Goal: Information Seeking & Learning: Learn about a topic

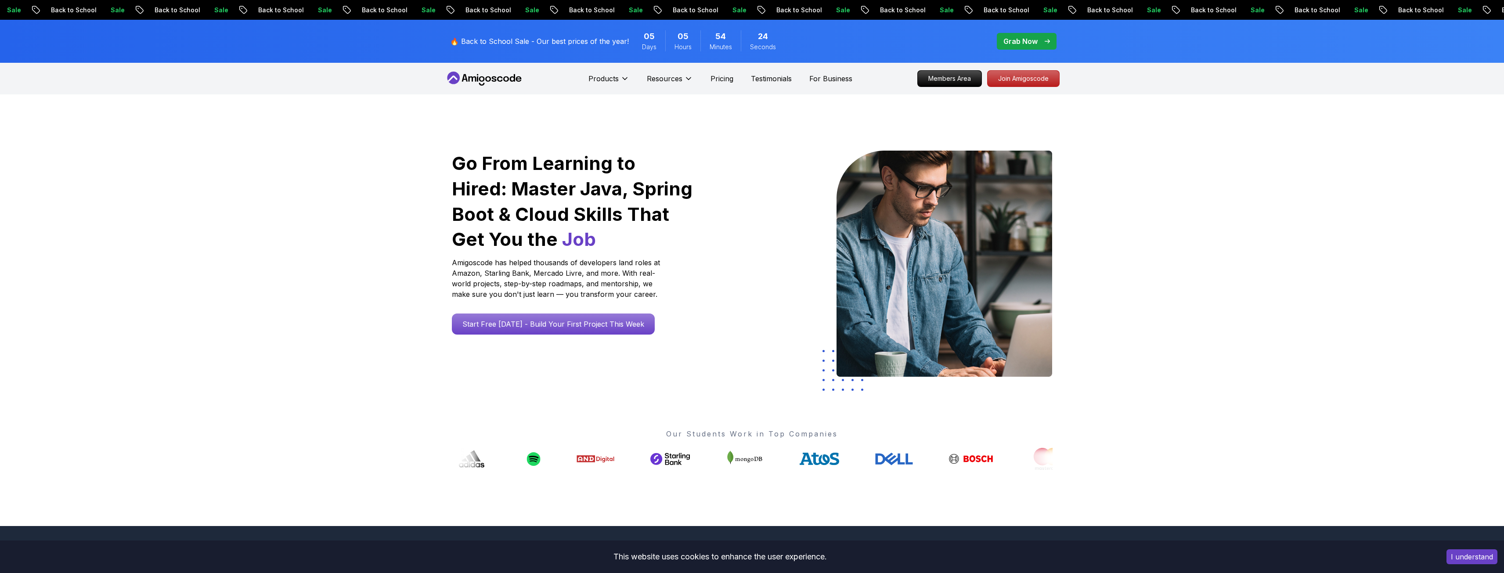
click at [460, 78] on icon at bounding box center [484, 79] width 79 height 14
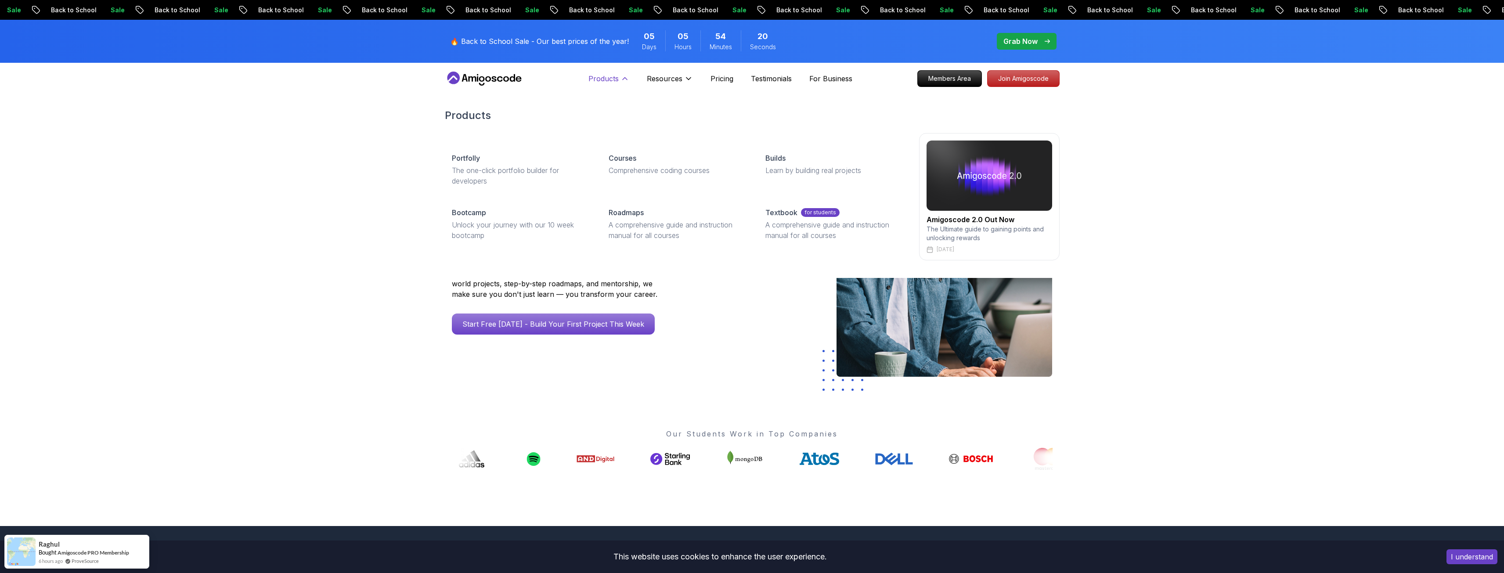
click at [610, 74] on p "Products" at bounding box center [603, 78] width 30 height 11
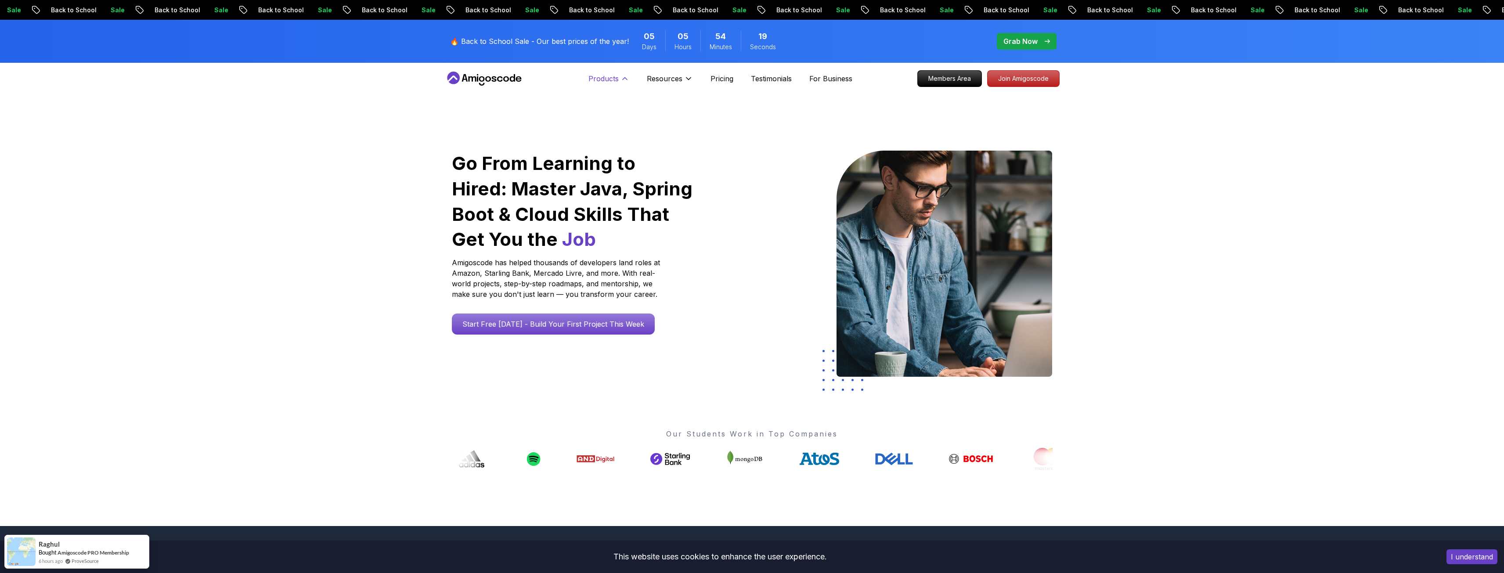
click at [620, 75] on icon at bounding box center [624, 78] width 9 height 9
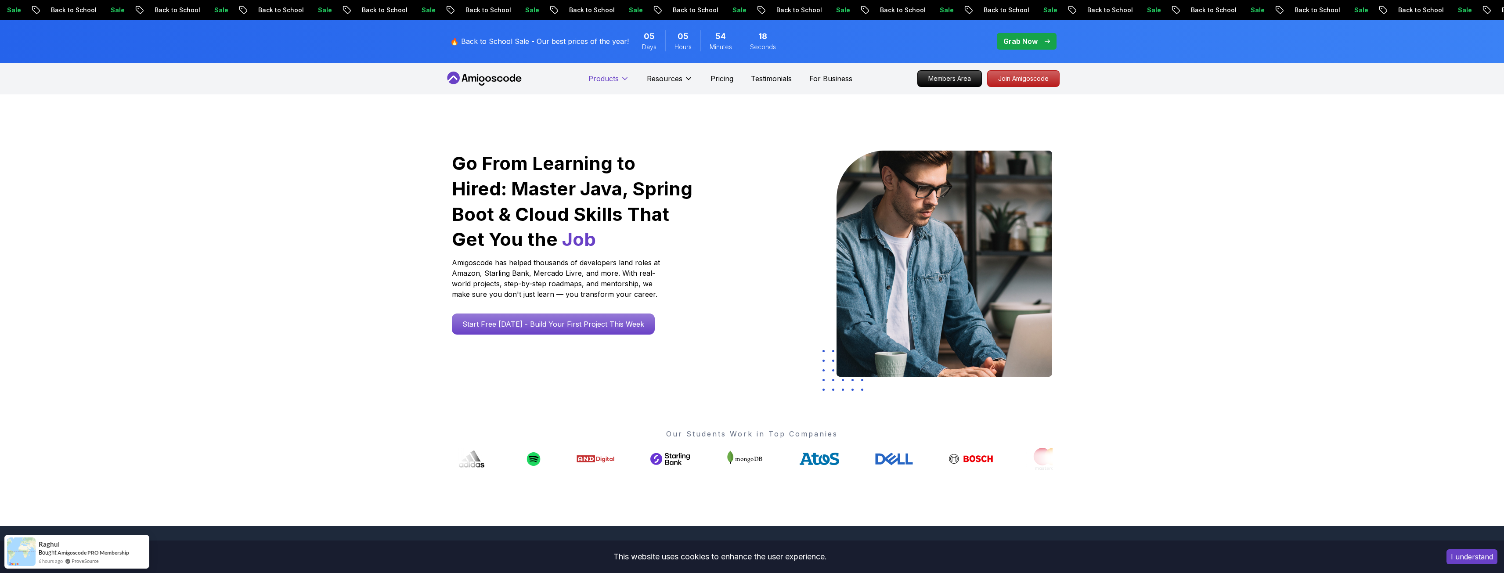
click at [620, 75] on icon at bounding box center [624, 78] width 9 height 9
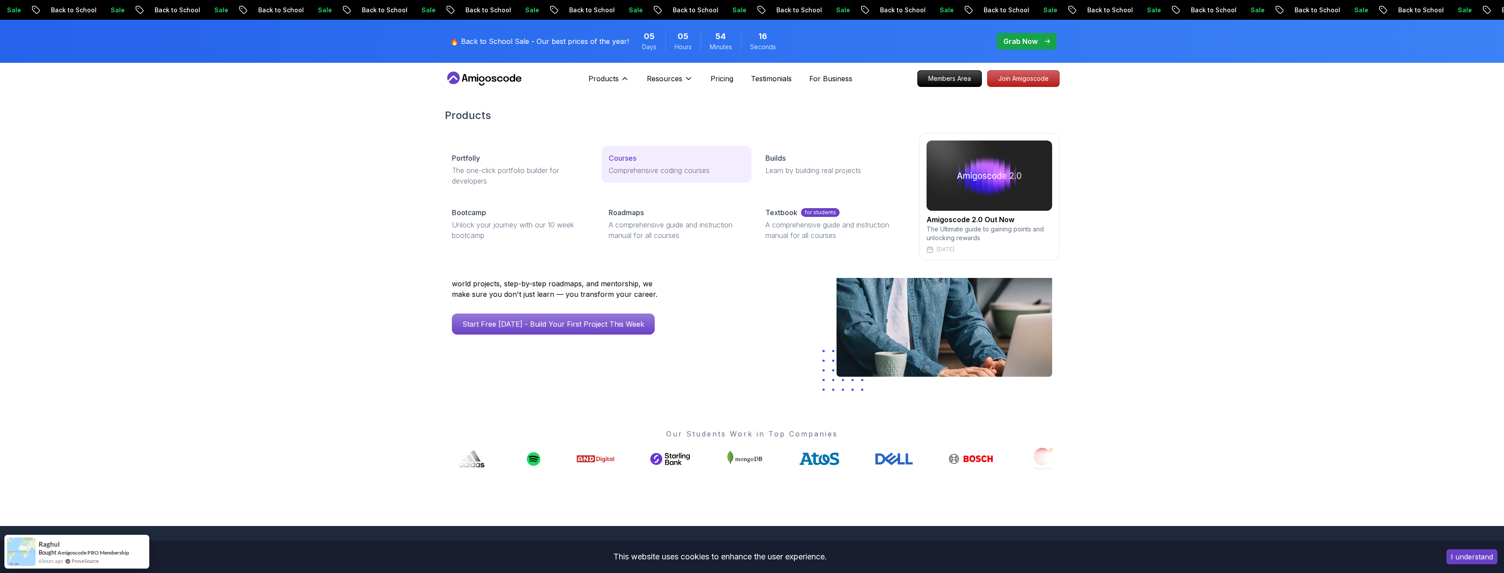
click at [623, 158] on p "Courses" at bounding box center [622, 158] width 28 height 11
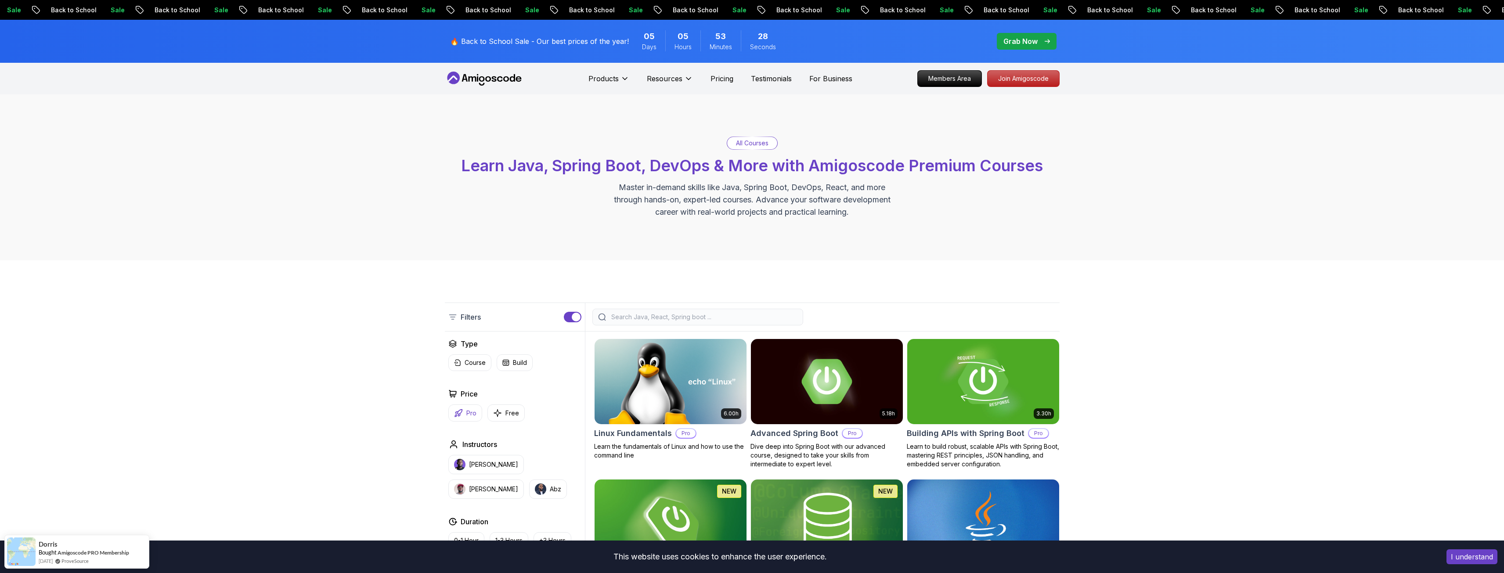
click at [466, 414] on p "Pro" at bounding box center [471, 413] width 10 height 9
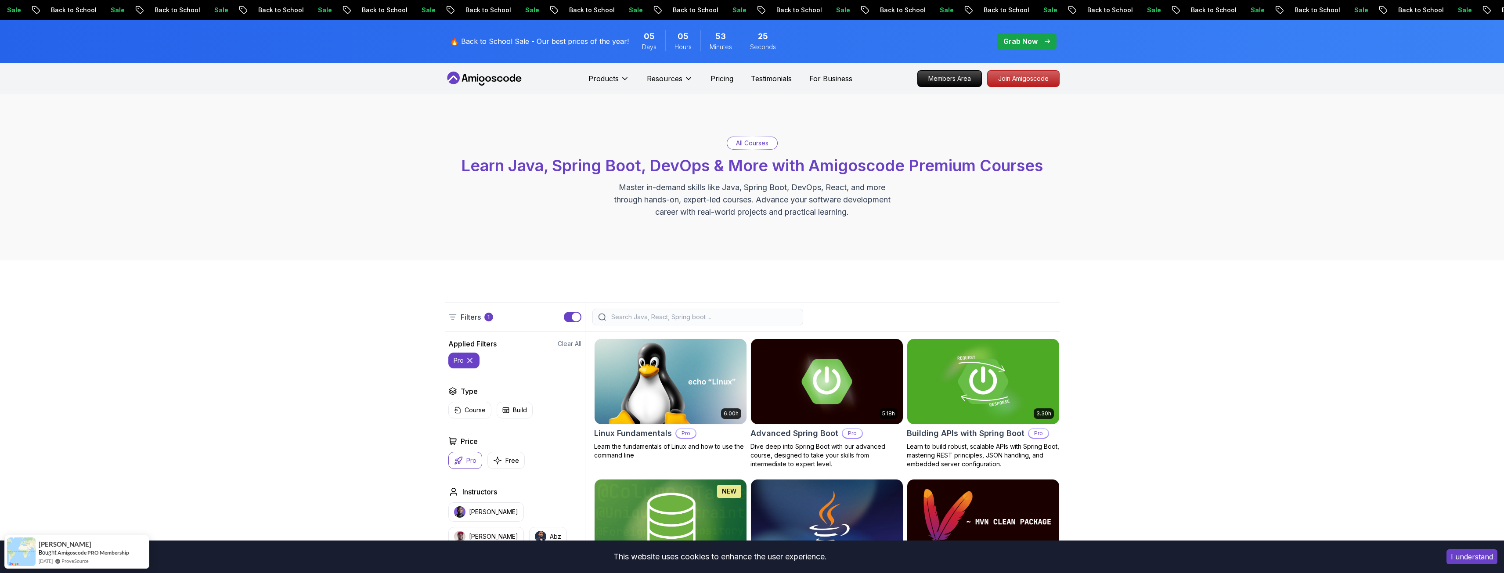
click at [464, 461] on button "Pro" at bounding box center [465, 460] width 34 height 17
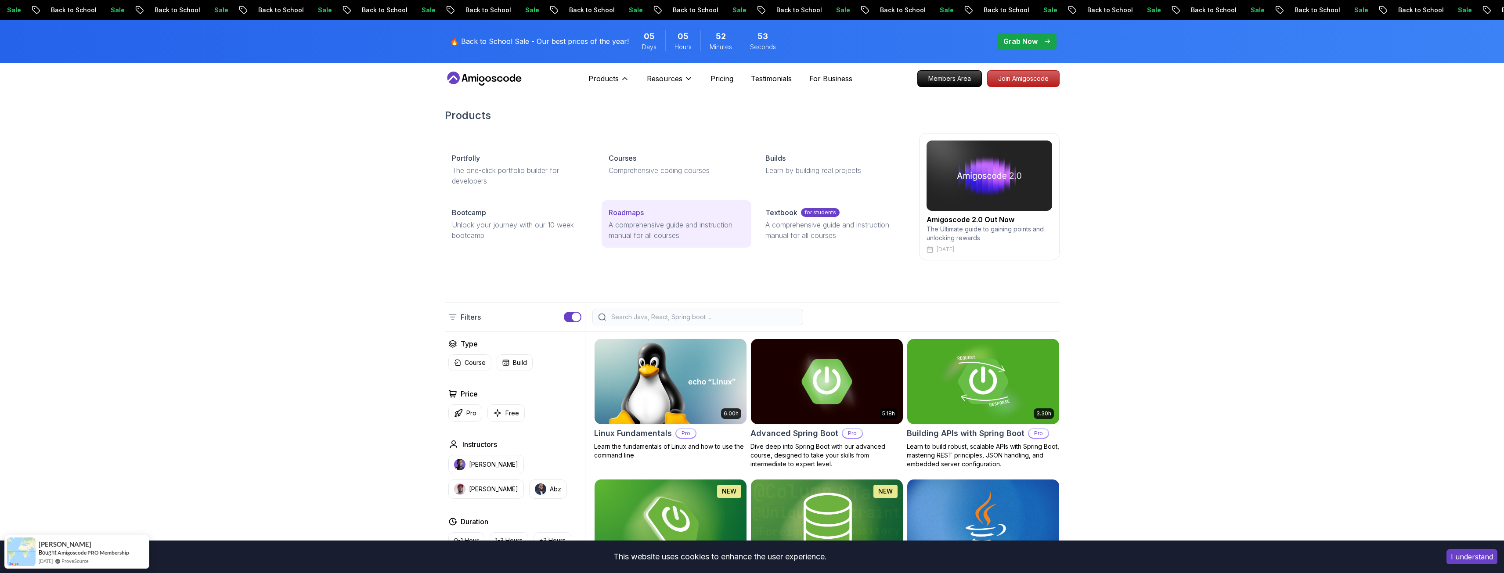
click at [628, 213] on p "Roadmaps" at bounding box center [625, 212] width 35 height 11
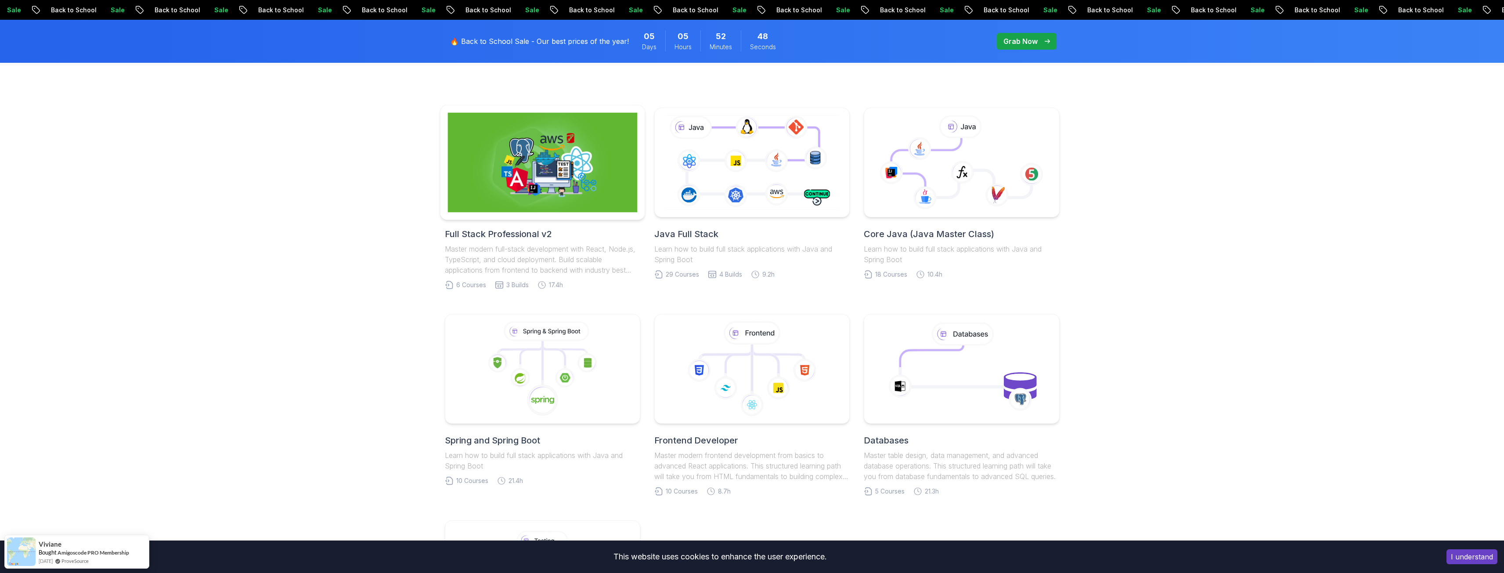
scroll to position [176, 0]
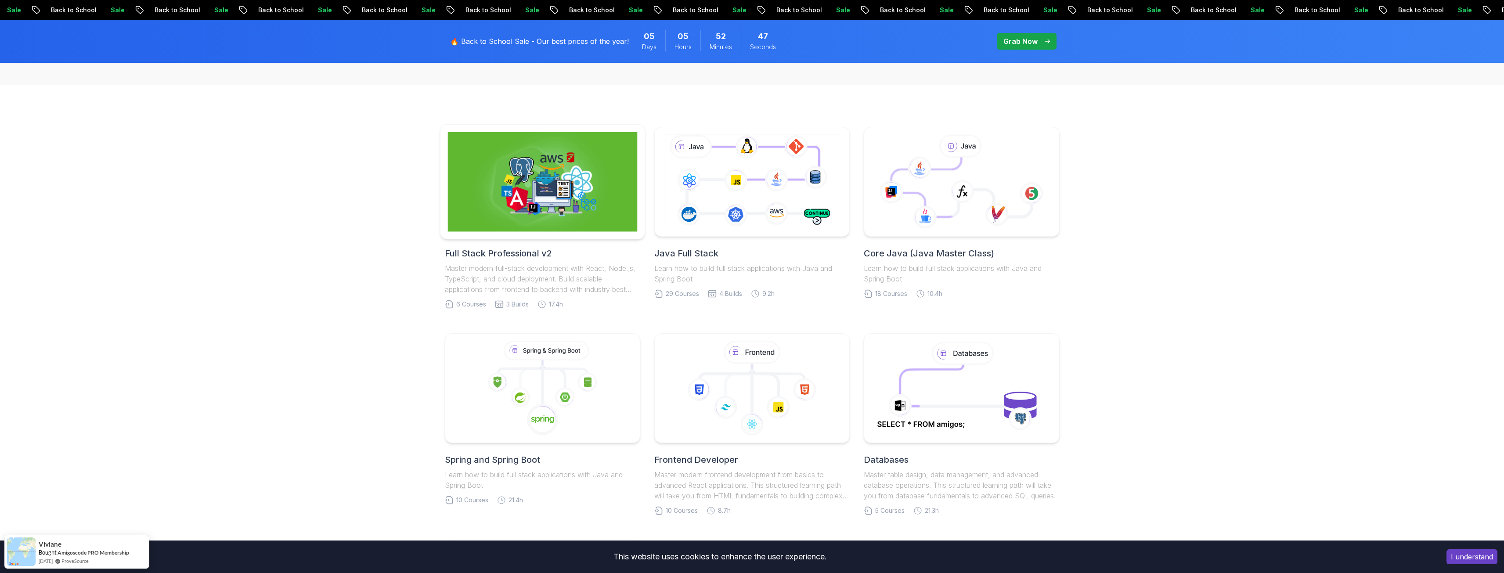
click at [526, 231] on img at bounding box center [542, 182] width 190 height 100
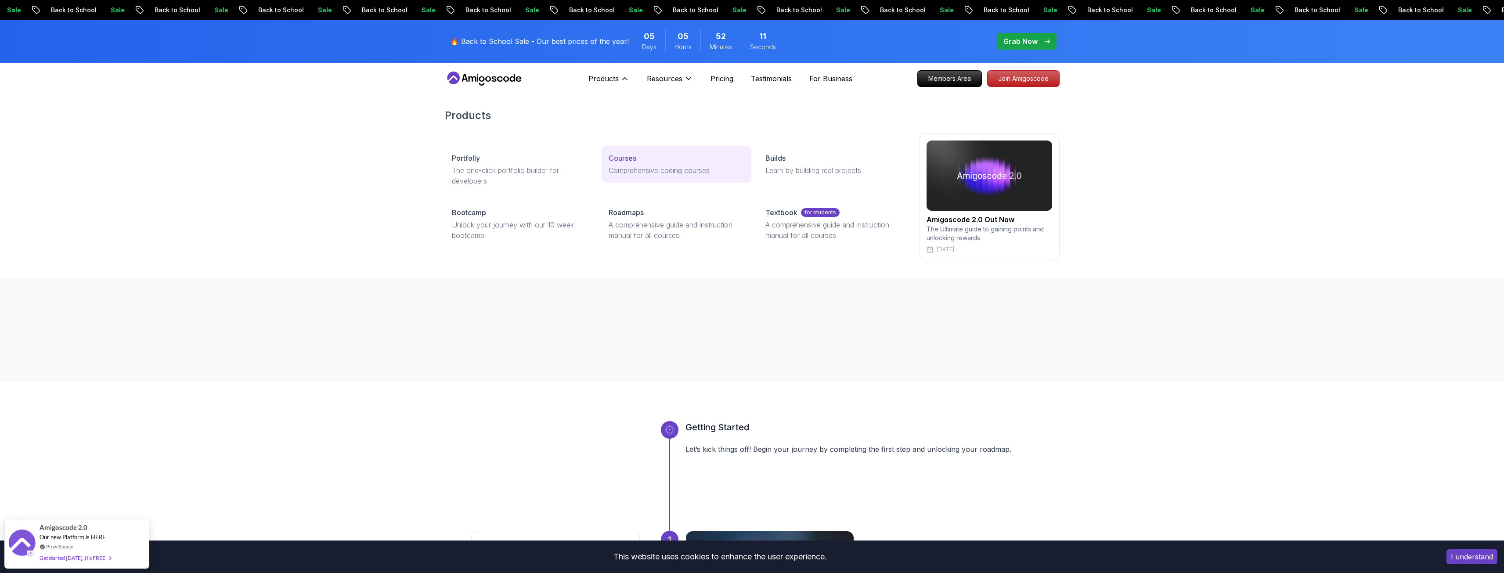
click at [630, 157] on p "Courses" at bounding box center [622, 158] width 28 height 11
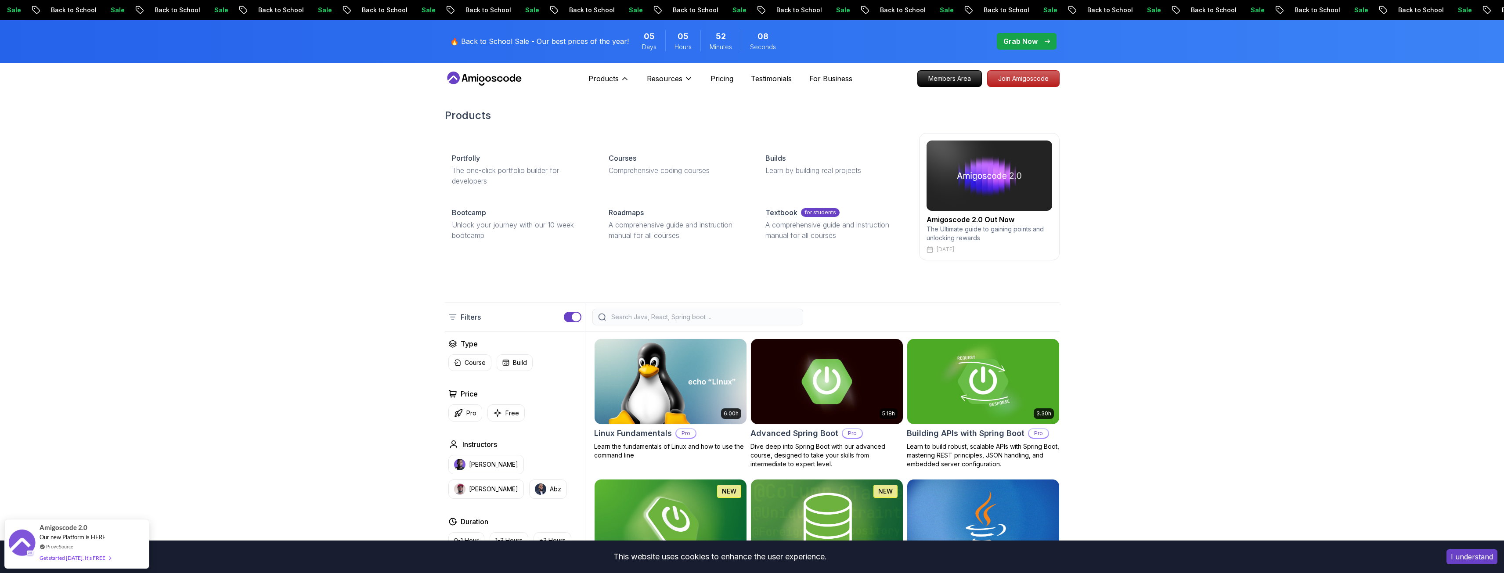
click at [989, 219] on h2 "Amigoscode 2.0 Out Now" at bounding box center [989, 219] width 126 height 11
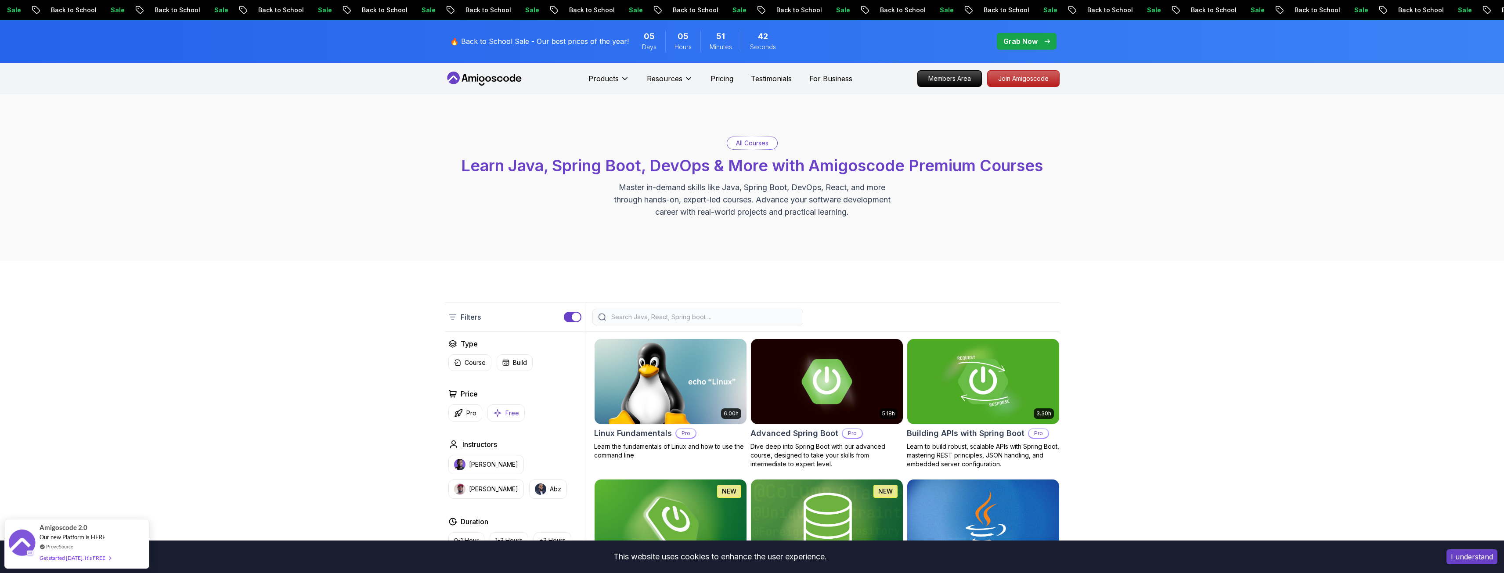
click at [502, 413] on button "Free" at bounding box center [505, 412] width 37 height 17
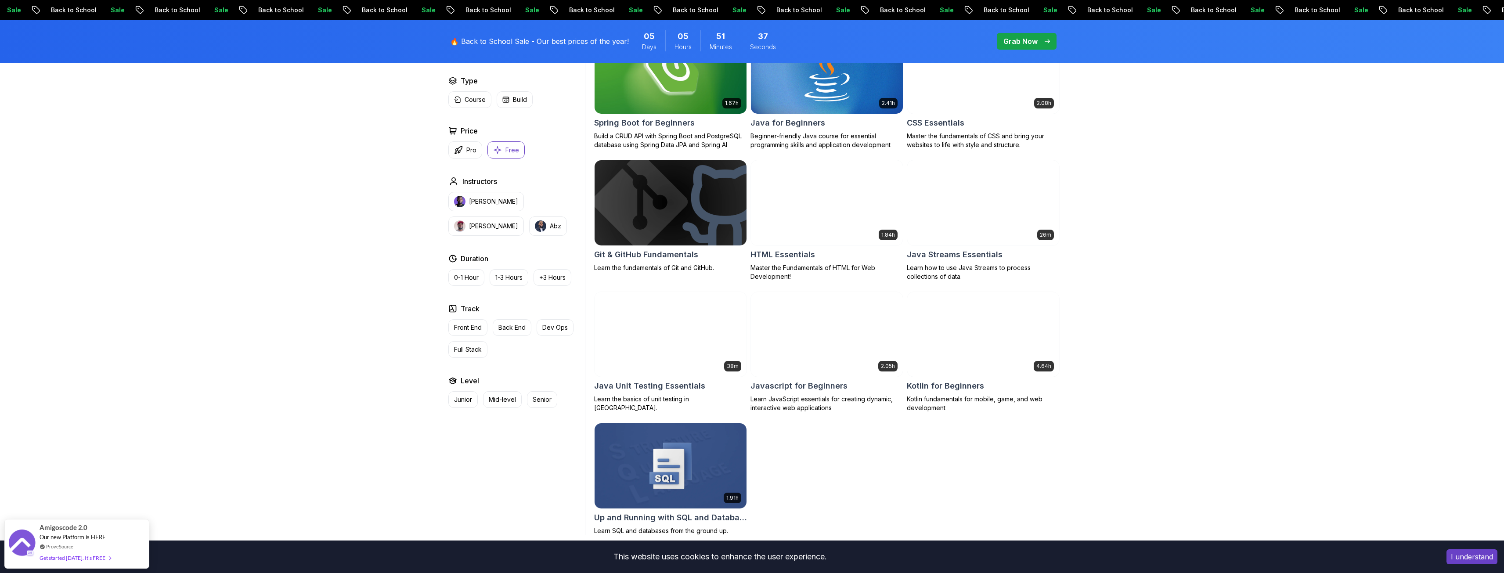
scroll to position [219, 0]
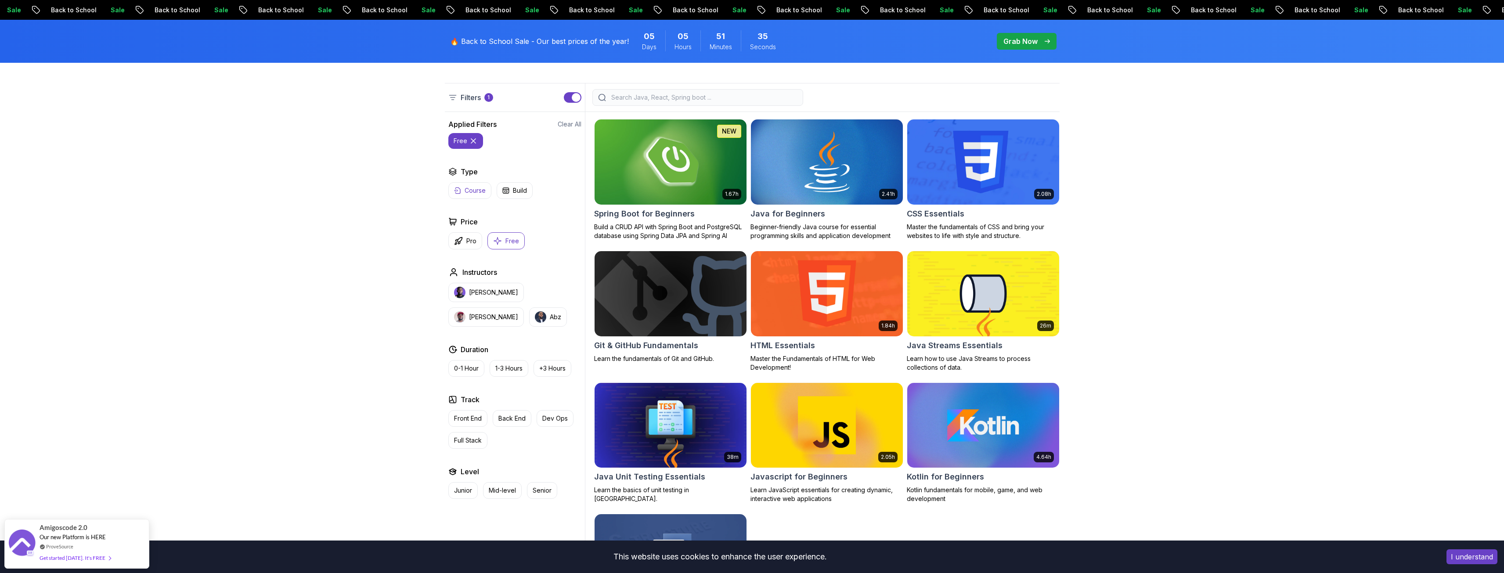
click at [476, 188] on p "Course" at bounding box center [474, 190] width 21 height 9
click at [471, 142] on icon at bounding box center [473, 141] width 4 height 4
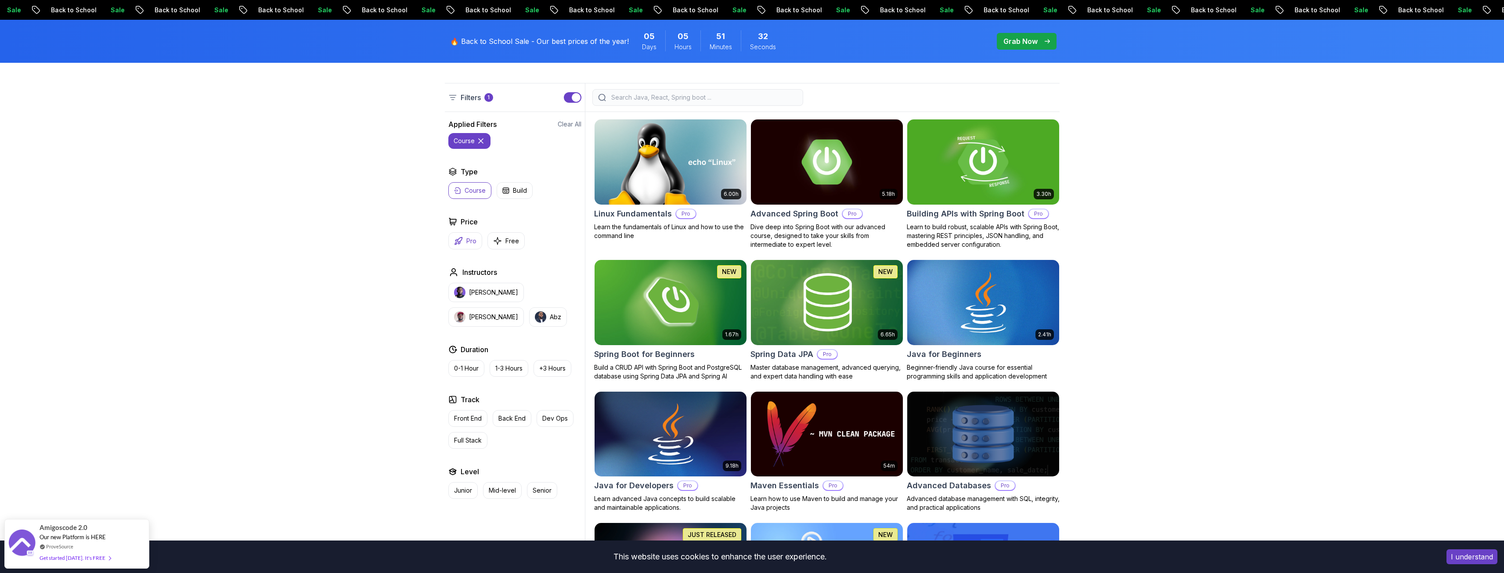
click at [466, 239] on p "Pro" at bounding box center [471, 241] width 10 height 9
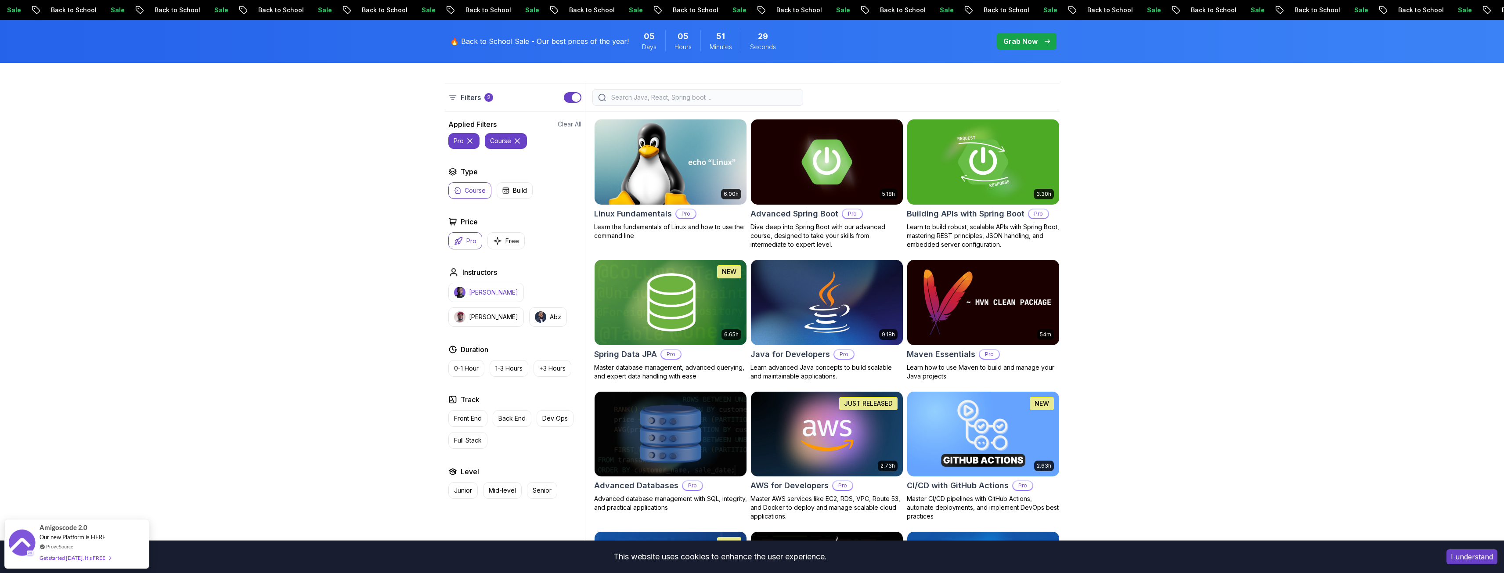
click at [481, 293] on p "[PERSON_NAME]" at bounding box center [493, 292] width 49 height 9
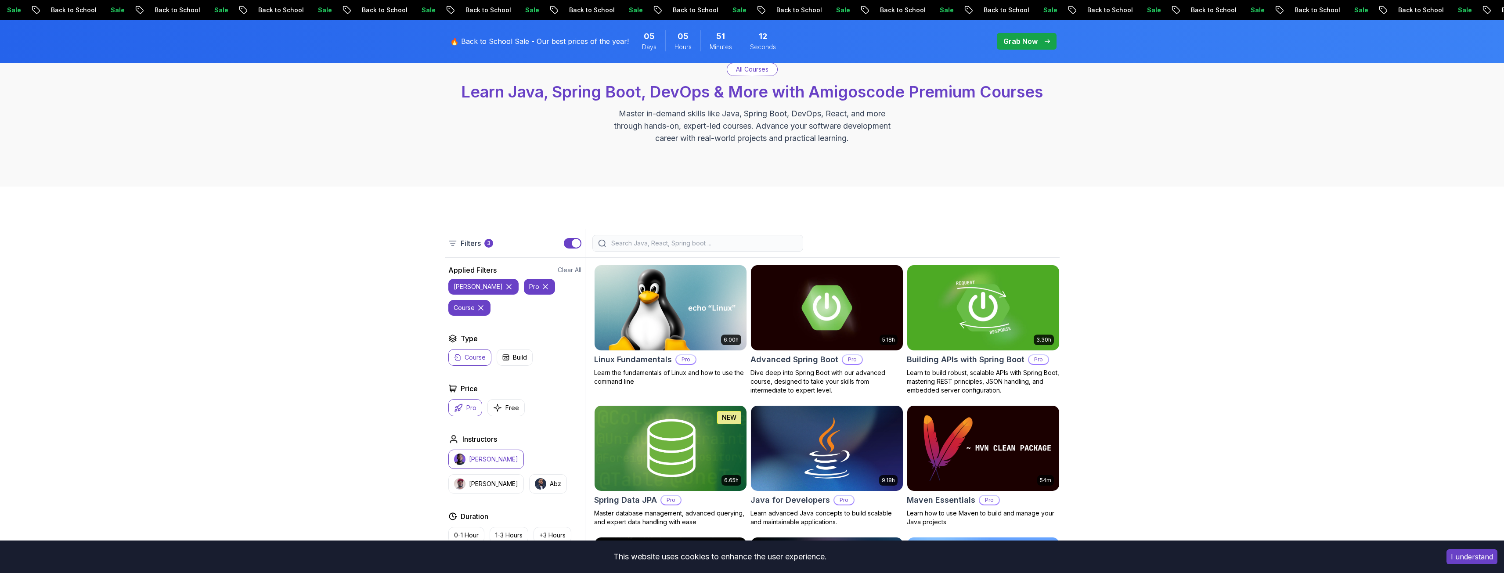
scroll to position [132, 0]
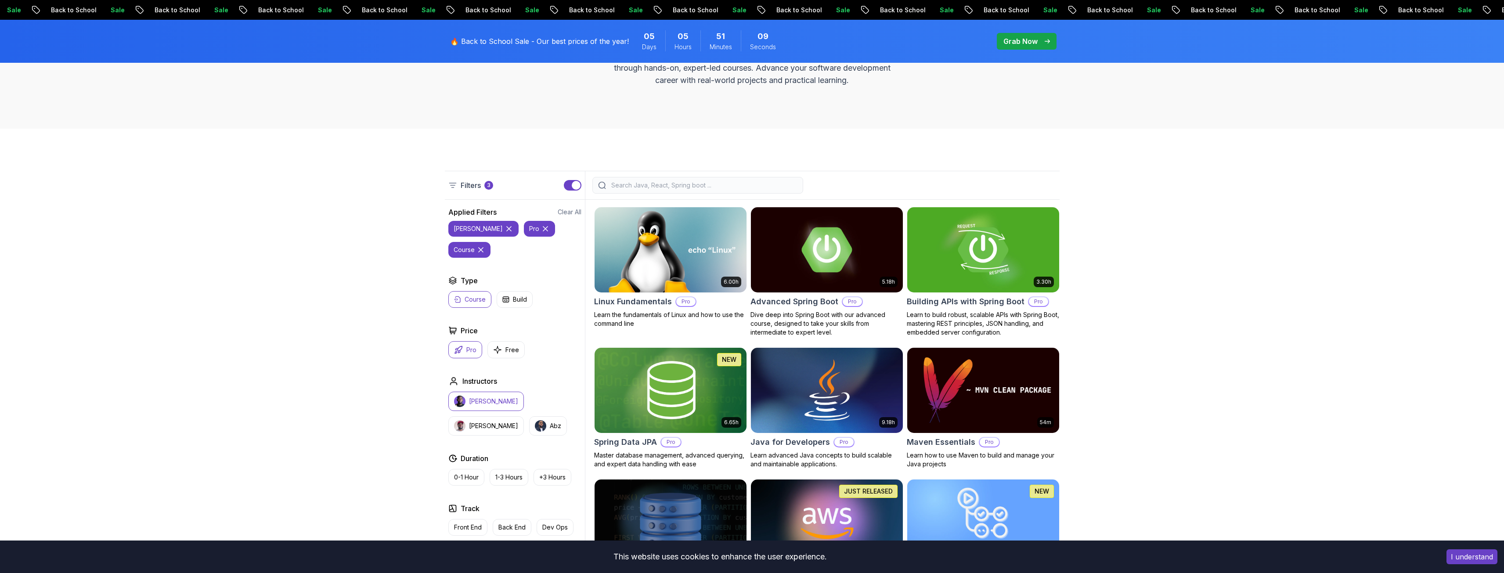
click at [485, 245] on icon at bounding box center [480, 249] width 9 height 9
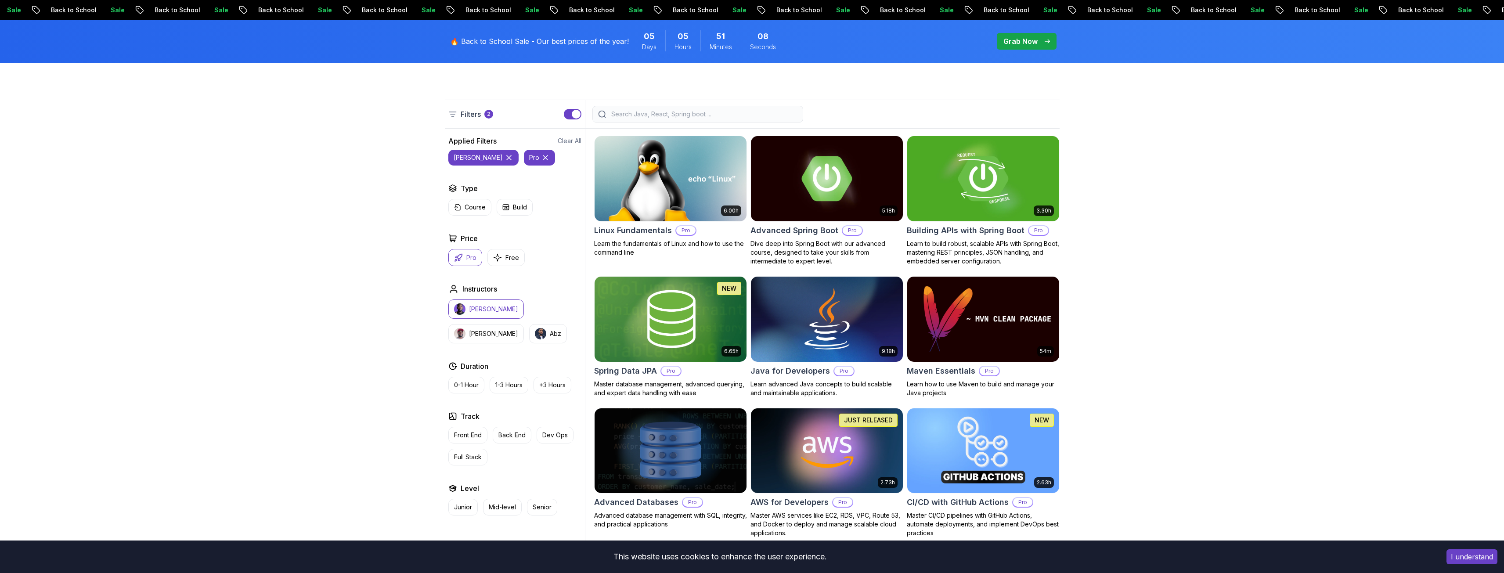
scroll to position [219, 0]
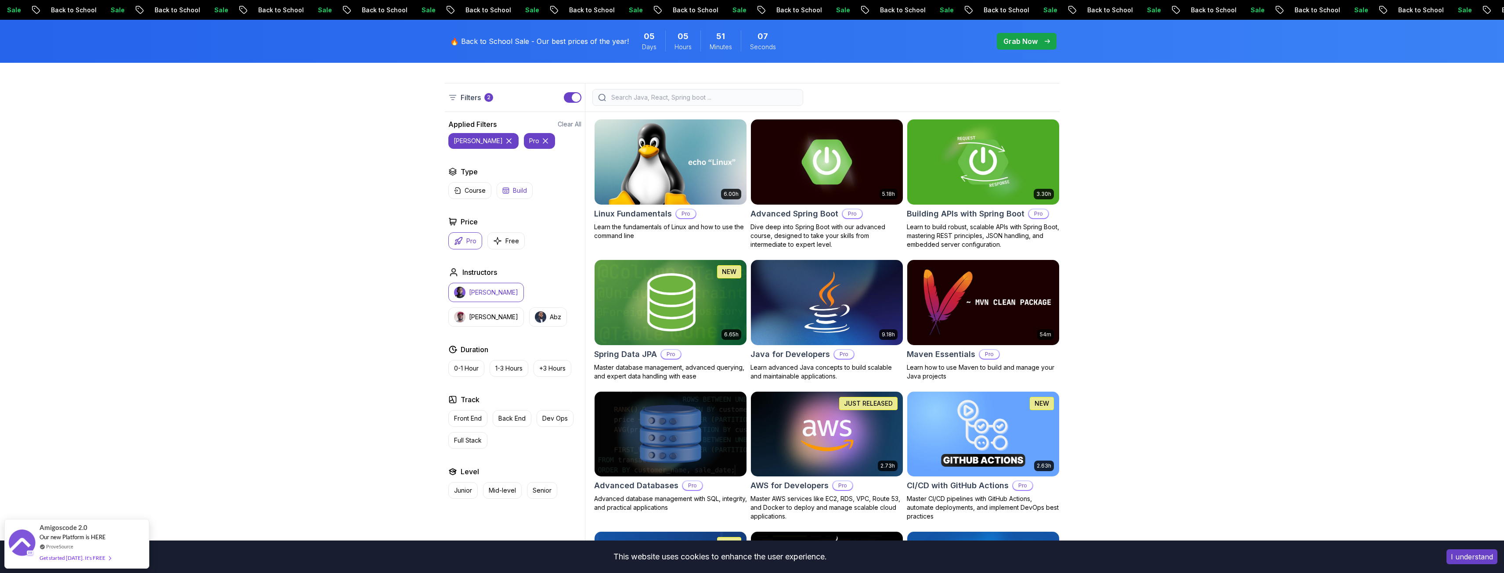
click at [510, 187] on button "Build" at bounding box center [515, 190] width 36 height 17
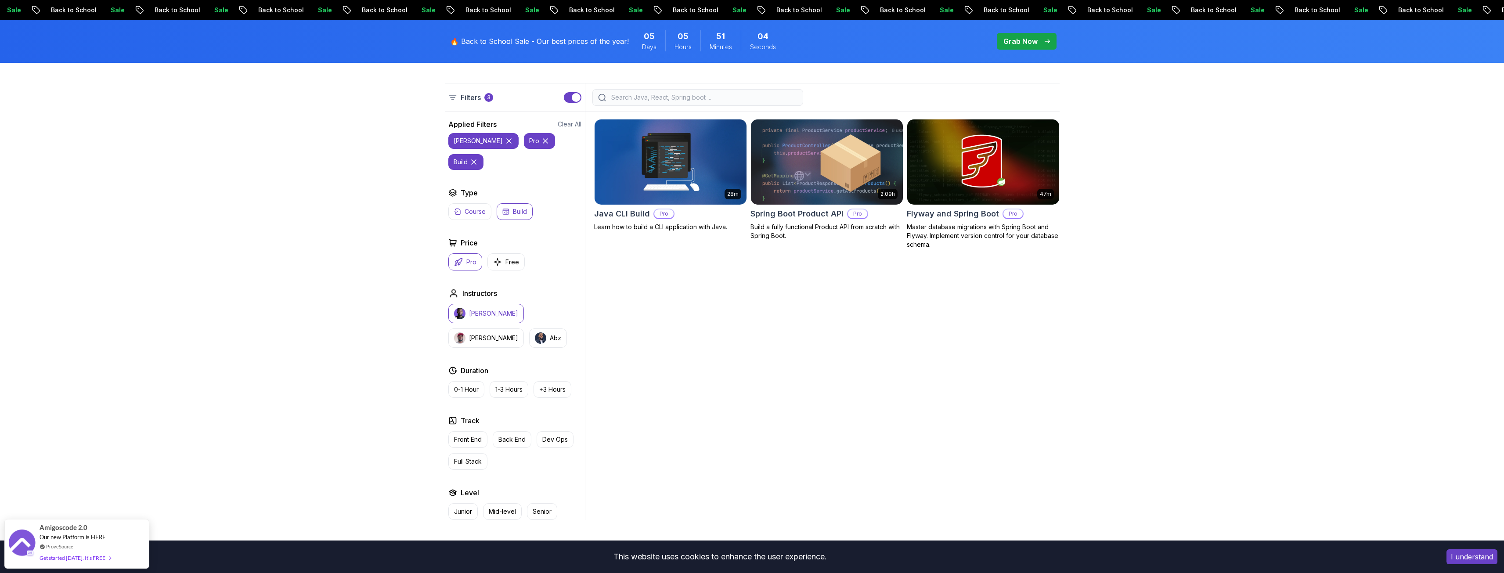
click at [471, 207] on p "Course" at bounding box center [474, 211] width 21 height 9
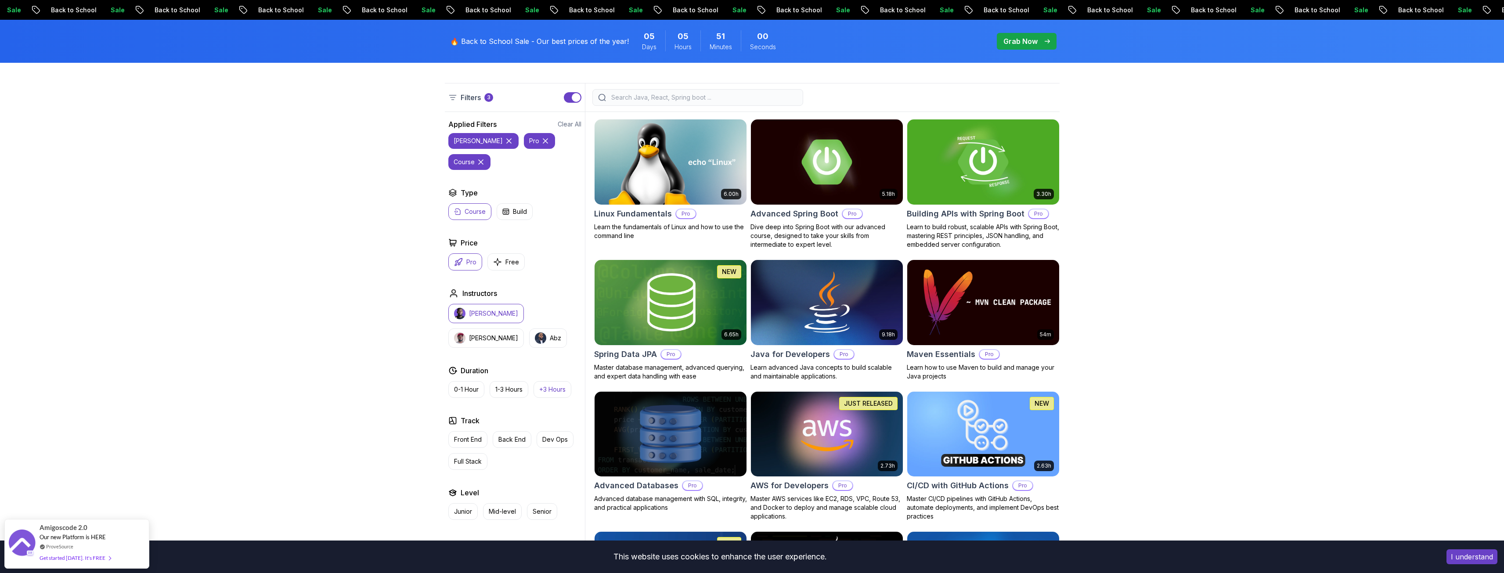
click at [551, 385] on p "+3 Hours" at bounding box center [552, 389] width 26 height 9
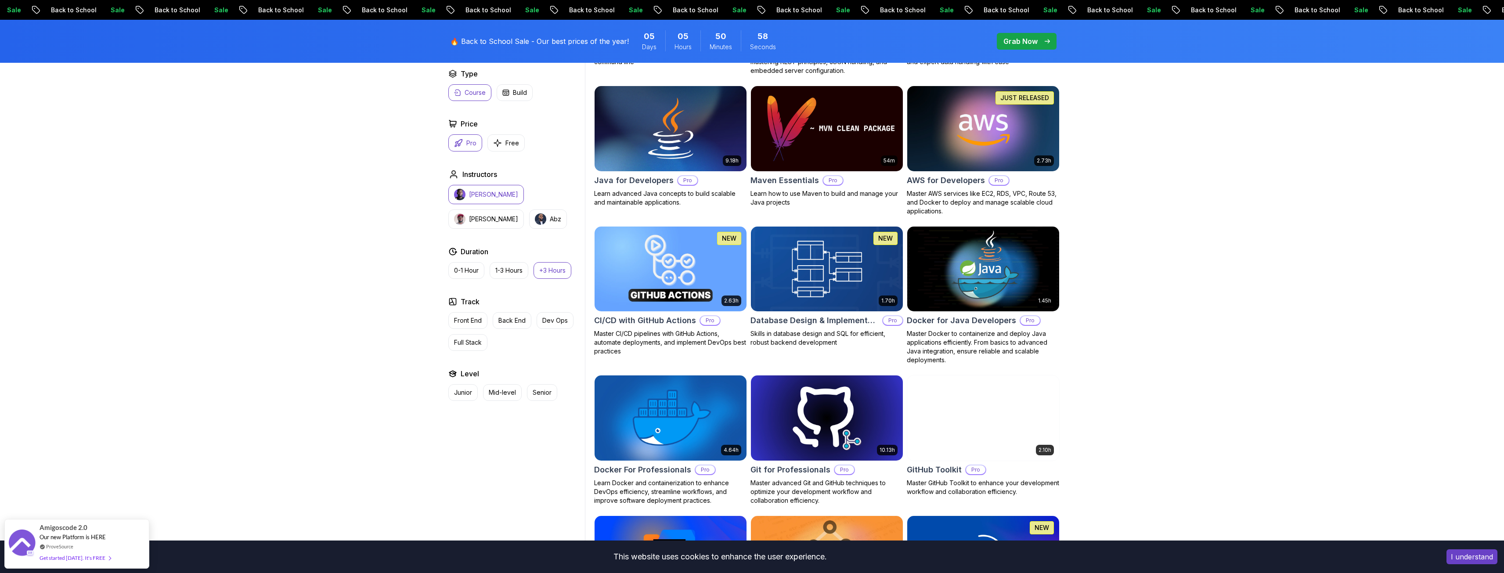
scroll to position [395, 0]
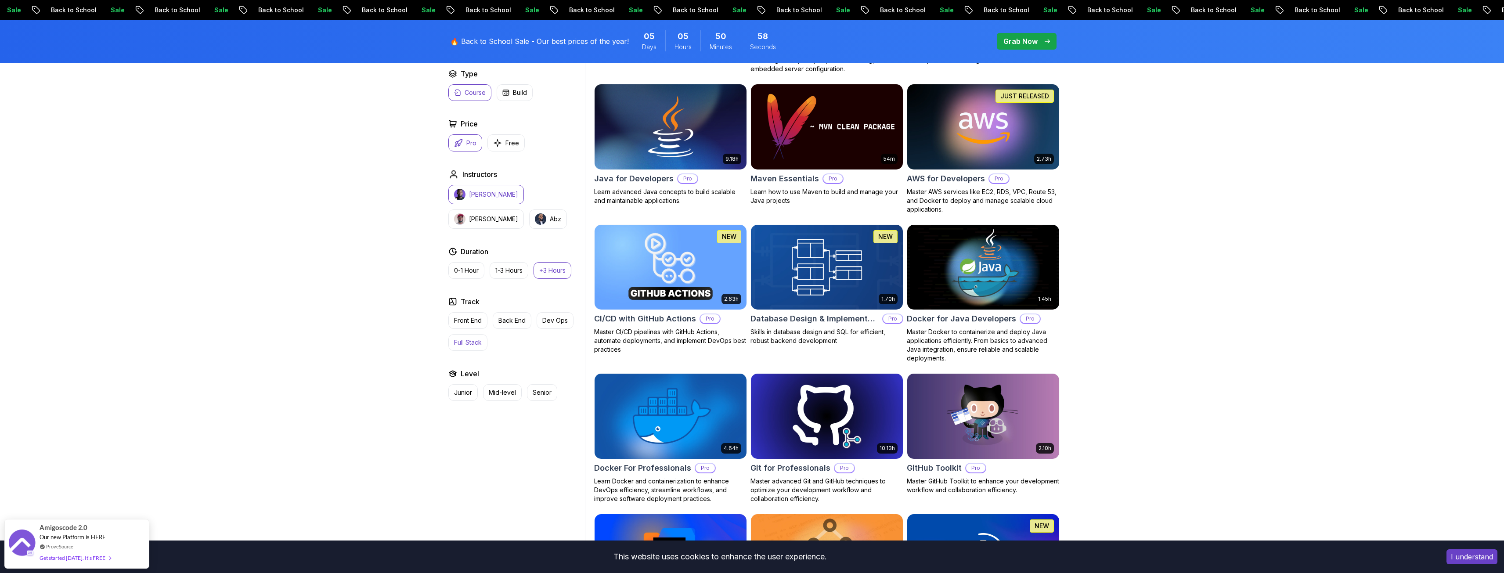
click at [460, 342] on p "Full Stack" at bounding box center [468, 342] width 28 height 9
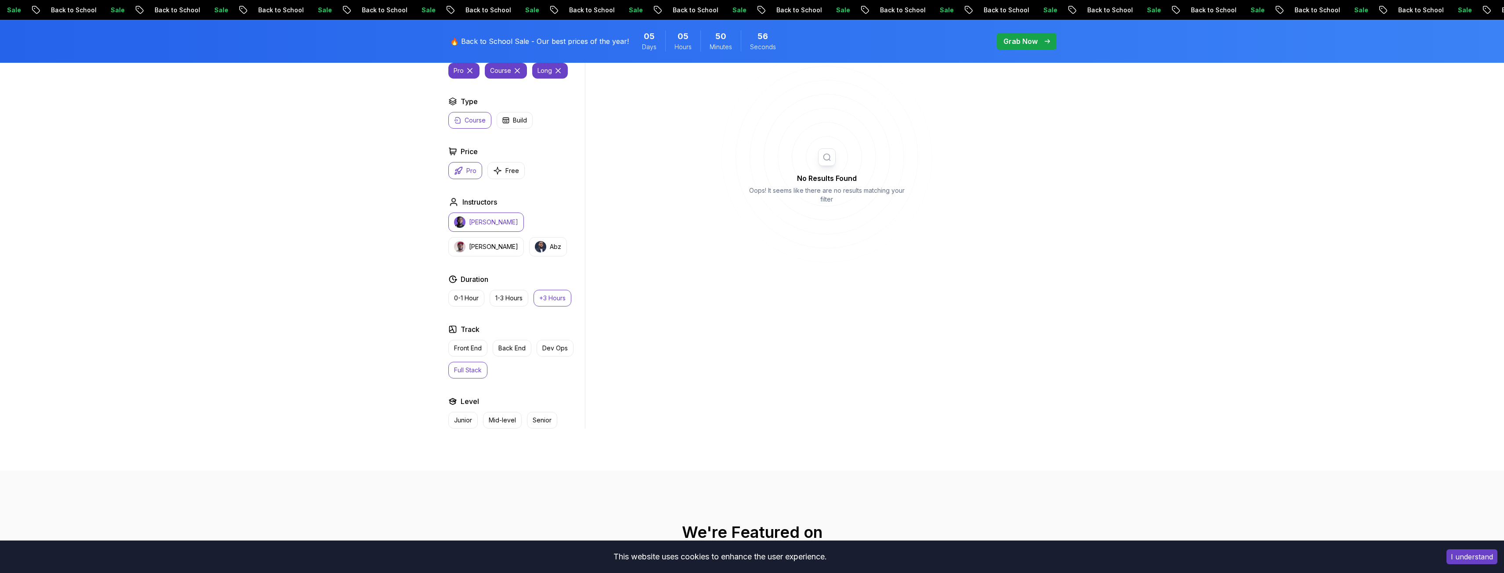
scroll to position [132, 0]
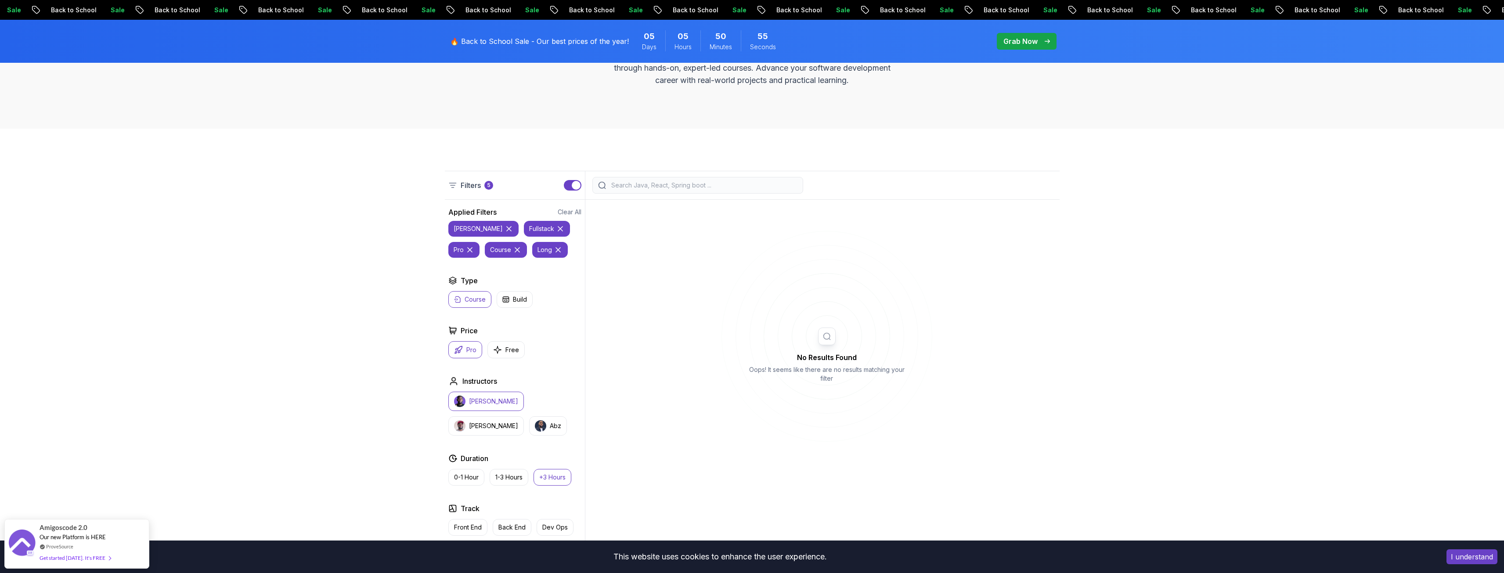
click at [474, 245] on icon at bounding box center [469, 249] width 9 height 9
click at [504, 226] on icon at bounding box center [508, 228] width 9 height 9
click at [475, 248] on icon at bounding box center [474, 249] width 9 height 9
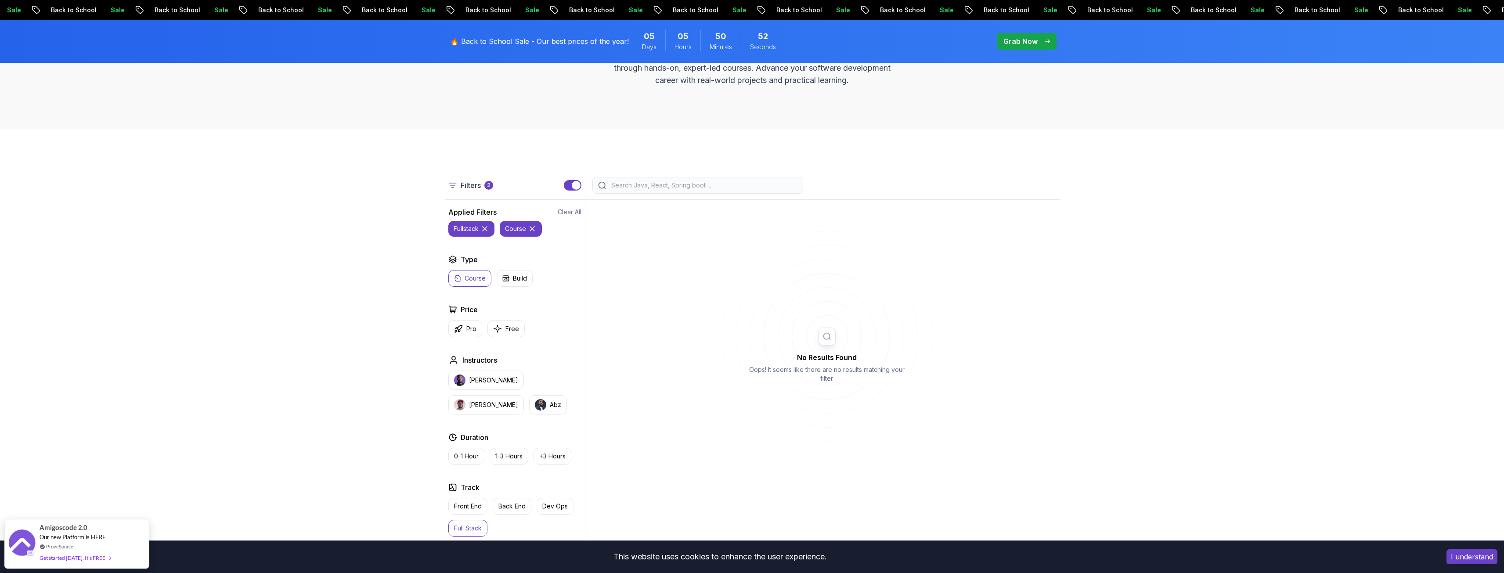
click at [484, 228] on icon at bounding box center [484, 229] width 4 height 4
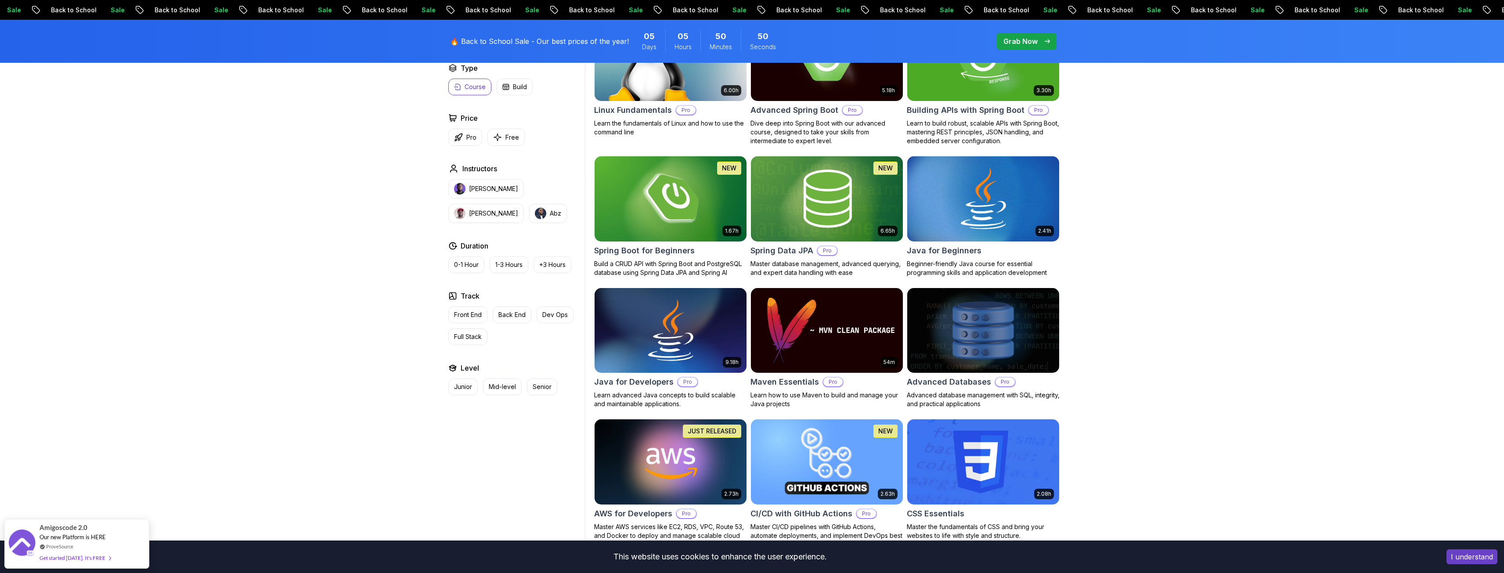
scroll to position [307, 0]
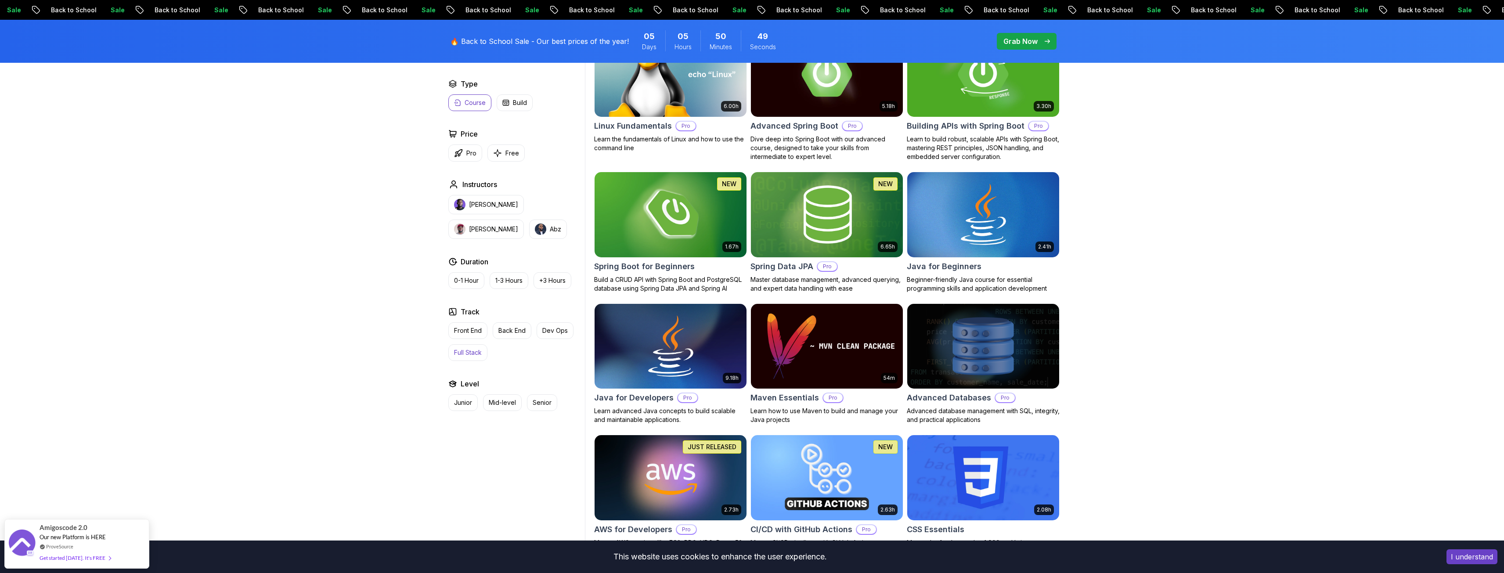
click at [464, 352] on p "Full Stack" at bounding box center [468, 352] width 28 height 9
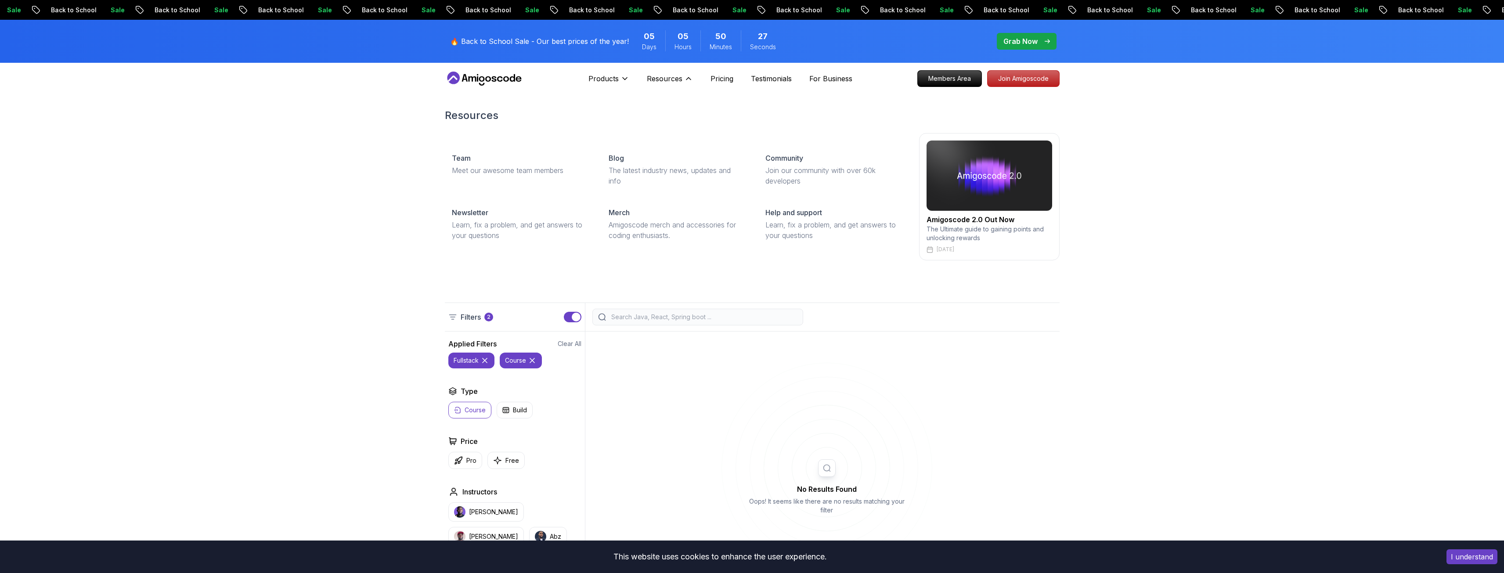
click at [985, 180] on img at bounding box center [989, 175] width 126 height 70
